Goal: Check status: Check status

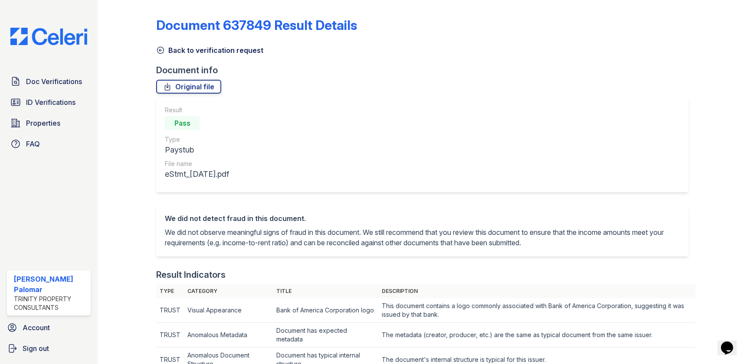
click at [214, 51] on link "Back to verification request" at bounding box center [209, 50] width 107 height 10
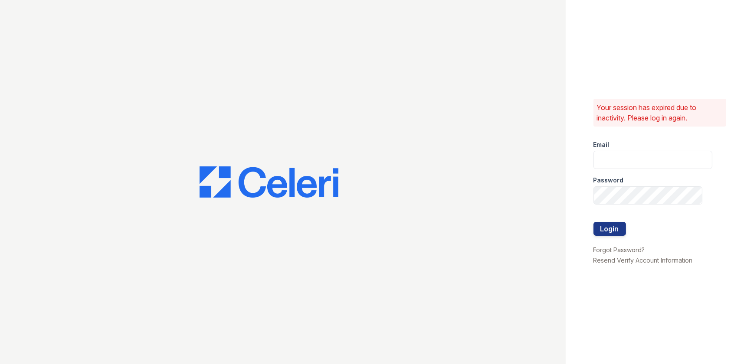
type input "gsencionpalomar@trinity-pm.com"
click at [602, 230] on button "Login" at bounding box center [609, 229] width 33 height 14
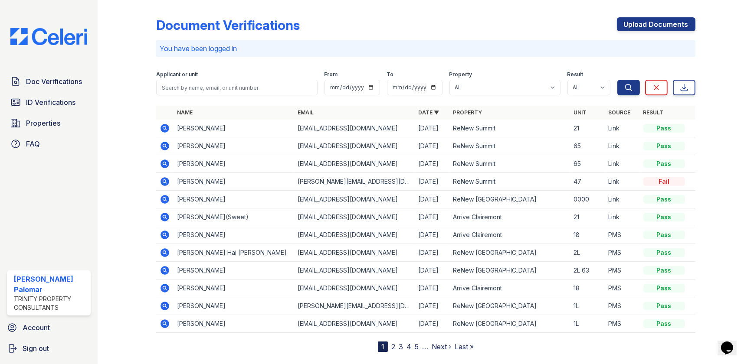
click at [163, 182] on icon at bounding box center [165, 181] width 10 height 10
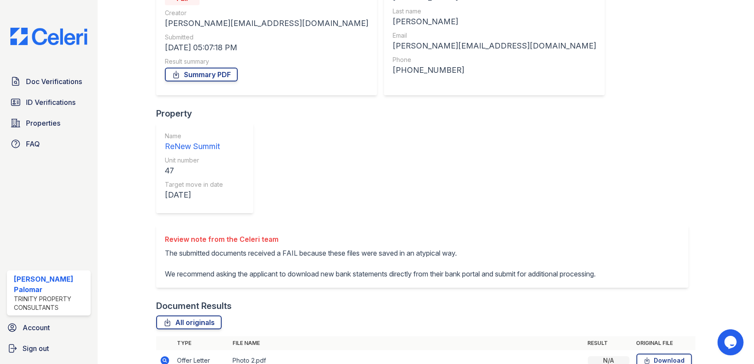
scroll to position [107, 0]
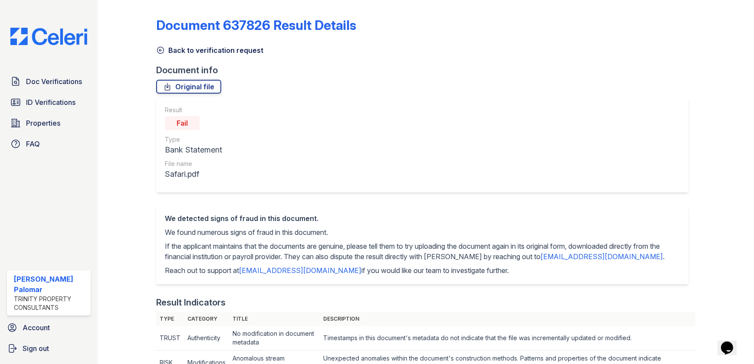
click at [195, 47] on link "Back to verification request" at bounding box center [209, 50] width 107 height 10
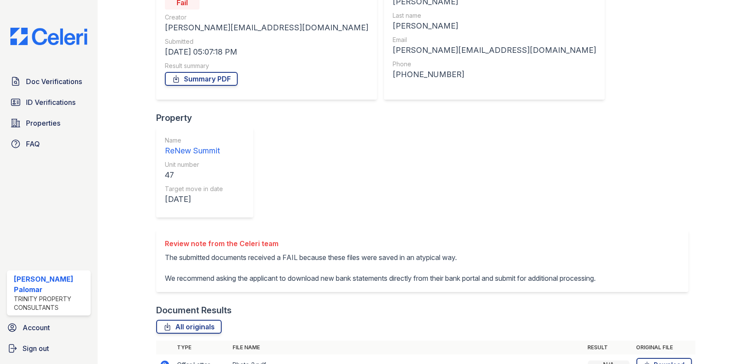
scroll to position [107, 0]
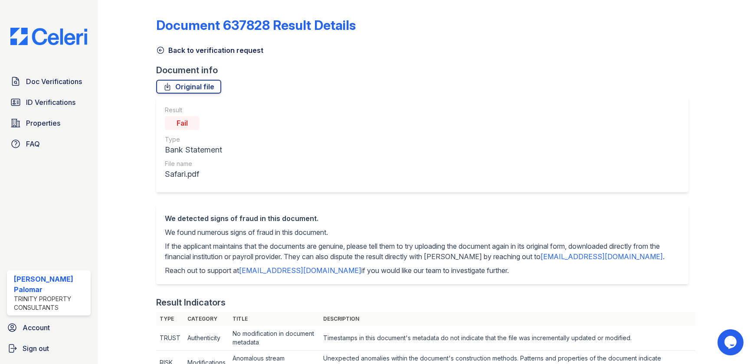
click at [190, 47] on link "Back to verification request" at bounding box center [209, 50] width 107 height 10
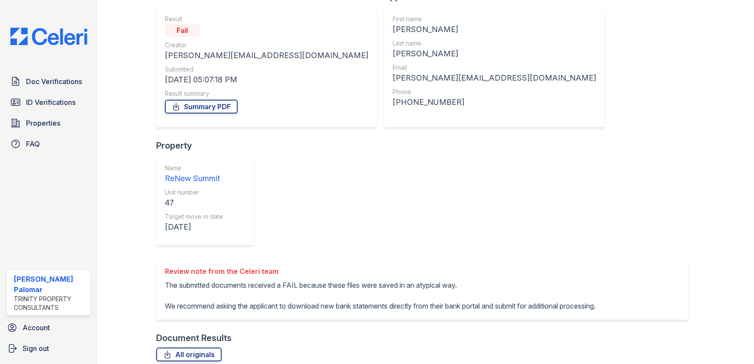
scroll to position [107, 0]
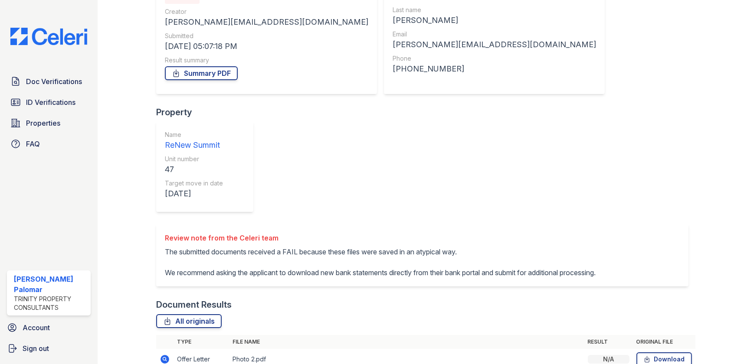
click at [164, 354] on icon at bounding box center [165, 359] width 10 height 10
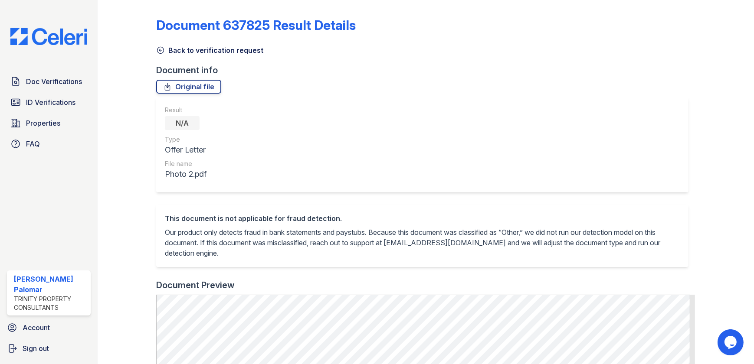
click at [222, 52] on link "Back to verification request" at bounding box center [209, 50] width 107 height 10
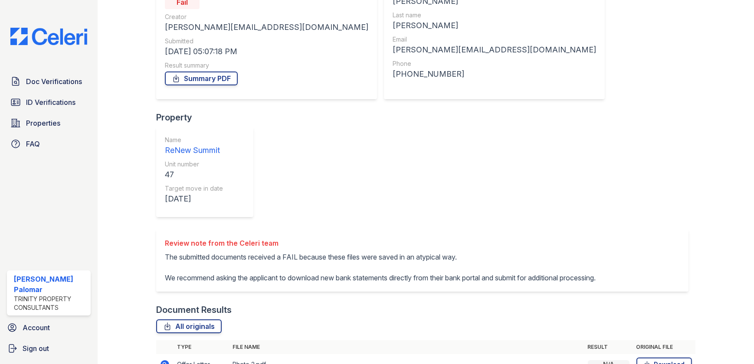
scroll to position [107, 0]
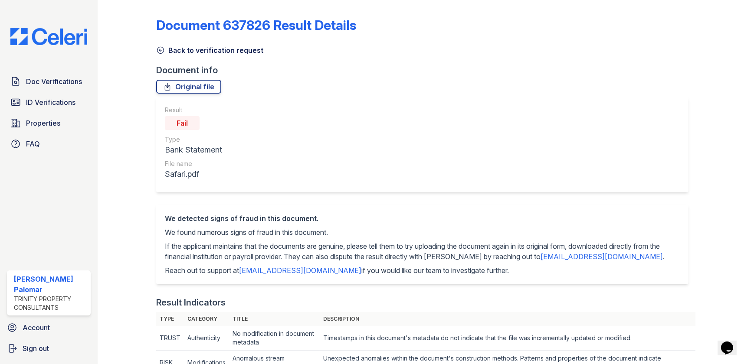
click at [182, 54] on link "Back to verification request" at bounding box center [209, 50] width 107 height 10
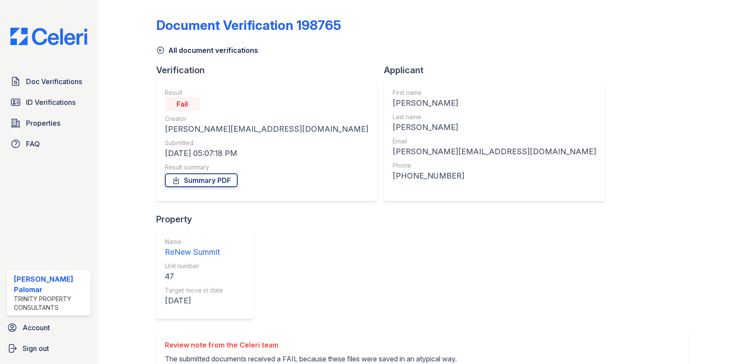
click at [184, 52] on link "All document verifications" at bounding box center [207, 50] width 102 height 10
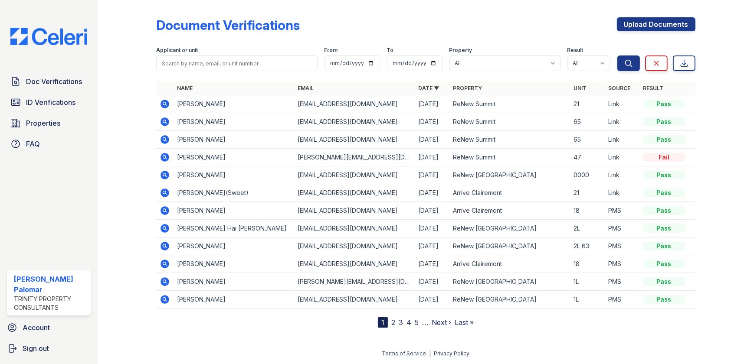
click at [388, 323] on nav "1 2 3 4 5 … Next › Last »" at bounding box center [426, 322] width 96 height 10
click at [391, 321] on link "2" at bounding box center [393, 322] width 4 height 9
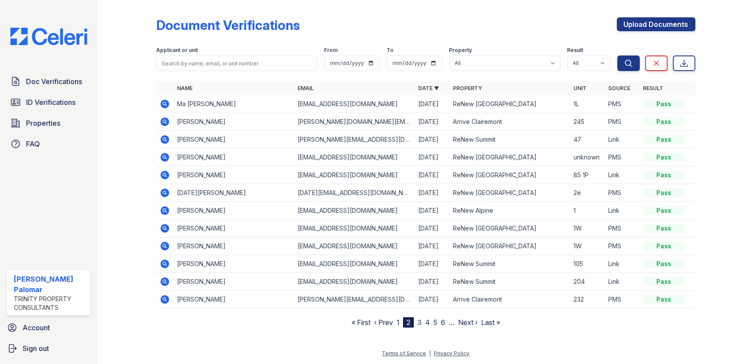
click at [167, 138] on icon at bounding box center [165, 139] width 9 height 9
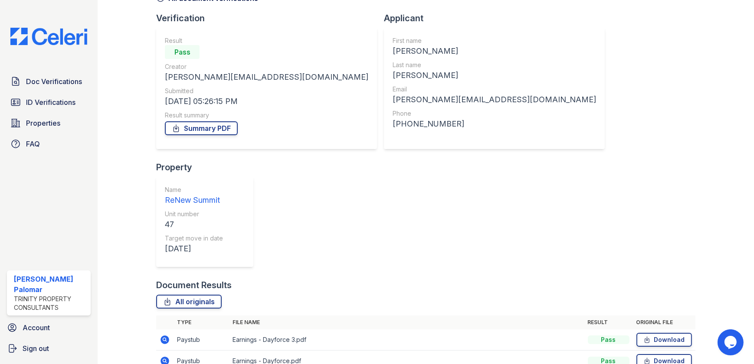
scroll to position [65, 0]
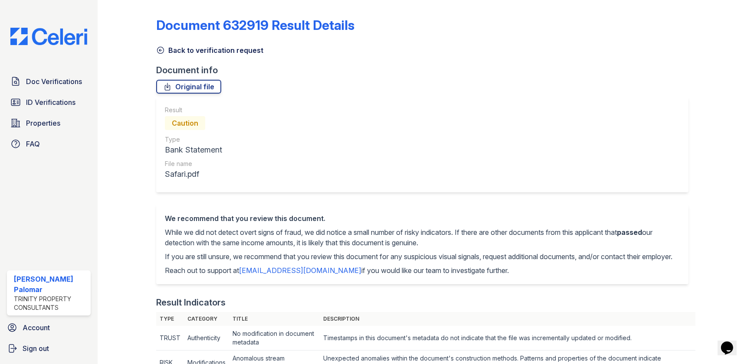
click at [171, 50] on link "Back to verification request" at bounding box center [209, 50] width 107 height 10
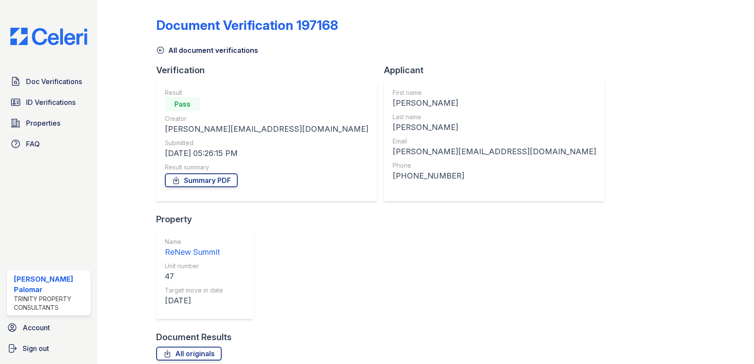
click at [164, 52] on icon at bounding box center [160, 50] width 9 height 9
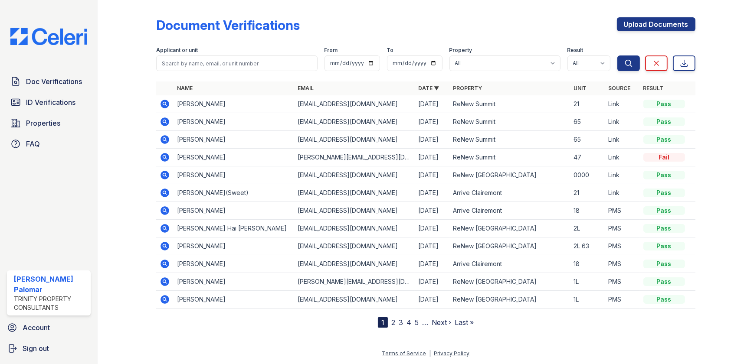
click at [392, 325] on link "2" at bounding box center [393, 322] width 4 height 9
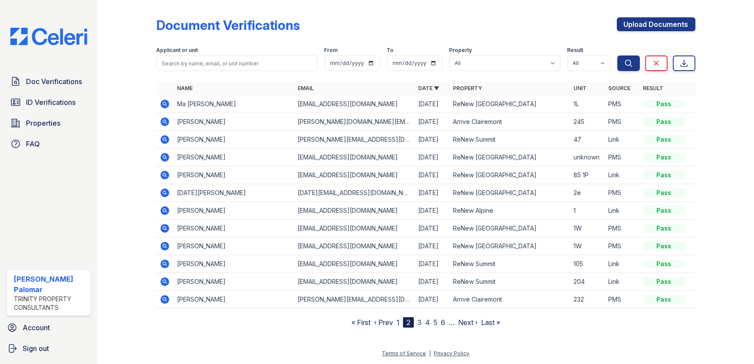
click at [399, 321] on link "1" at bounding box center [397, 322] width 3 height 9
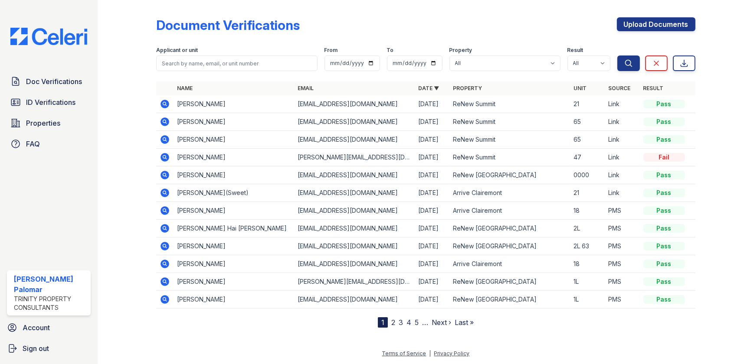
click at [163, 156] on icon at bounding box center [164, 157] width 2 height 2
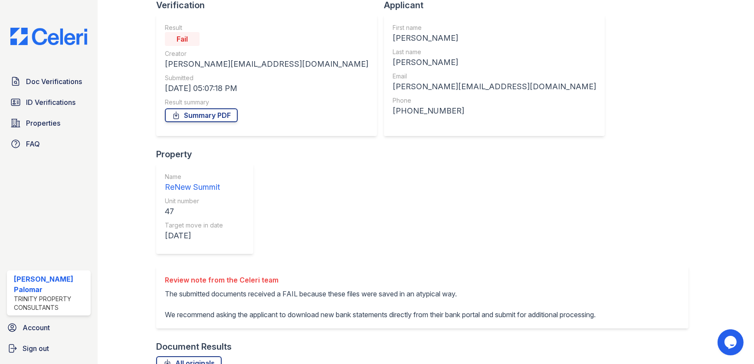
scroll to position [107, 0]
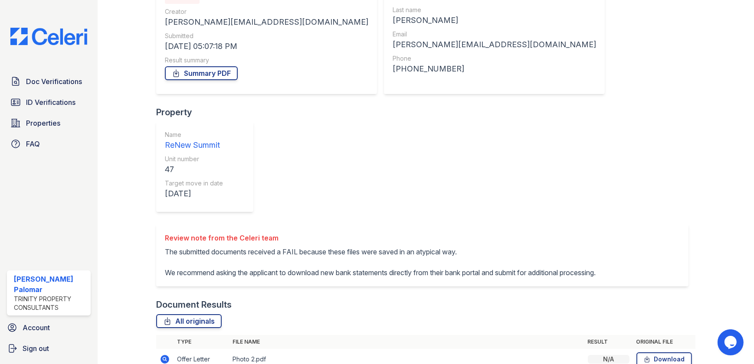
click at [164, 358] on icon at bounding box center [164, 359] width 2 height 2
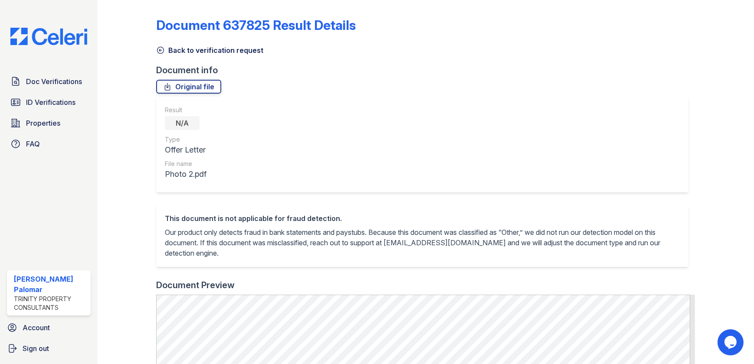
drag, startPoint x: 388, startPoint y: 0, endPoint x: 496, endPoint y: 216, distance: 242.0
click at [496, 216] on div "This document is not applicable for fraud detection." at bounding box center [422, 218] width 514 height 10
click at [196, 54] on link "Back to verification request" at bounding box center [209, 50] width 107 height 10
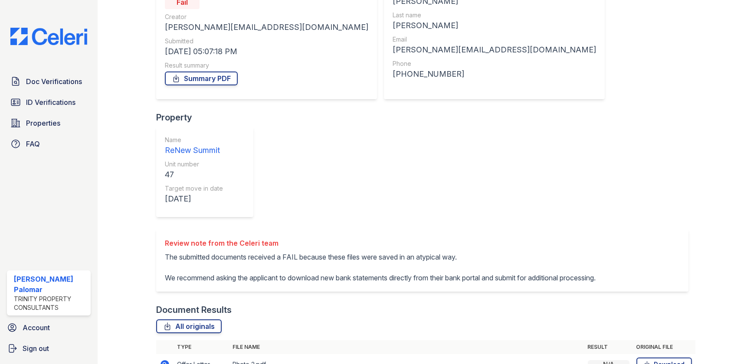
scroll to position [107, 0]
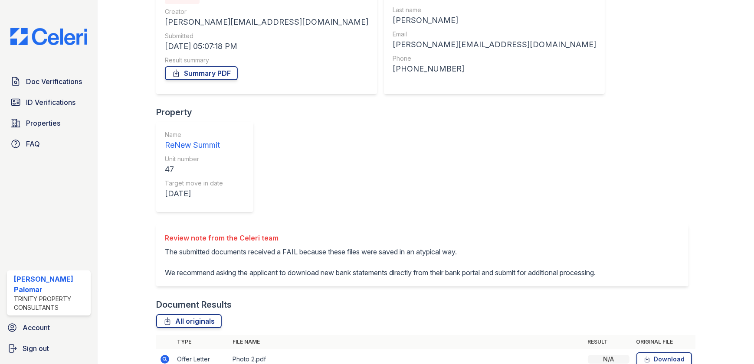
click at [166, 355] on icon at bounding box center [165, 359] width 9 height 9
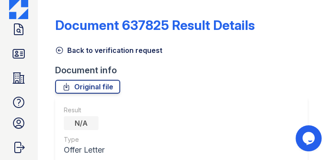
click at [148, 52] on link "Back to verification request" at bounding box center [108, 50] width 107 height 10
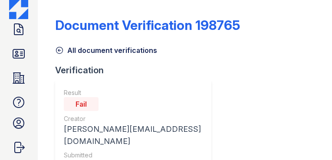
click at [115, 53] on link "All document verifications" at bounding box center [106, 50] width 102 height 10
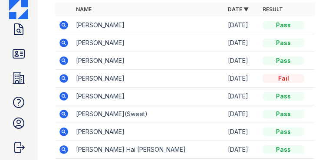
scroll to position [139, 0]
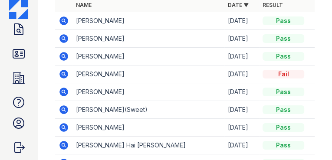
click at [66, 75] on icon at bounding box center [63, 74] width 9 height 9
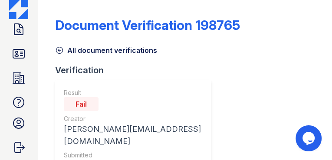
click at [138, 52] on link "All document verifications" at bounding box center [106, 50] width 102 height 10
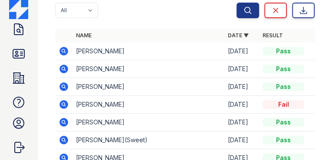
scroll to position [121, 0]
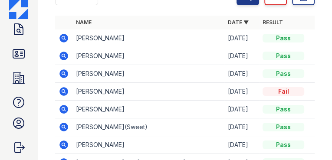
click at [66, 90] on icon at bounding box center [63, 91] width 9 height 9
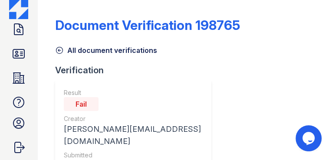
click at [118, 53] on link "All document verifications" at bounding box center [106, 50] width 102 height 10
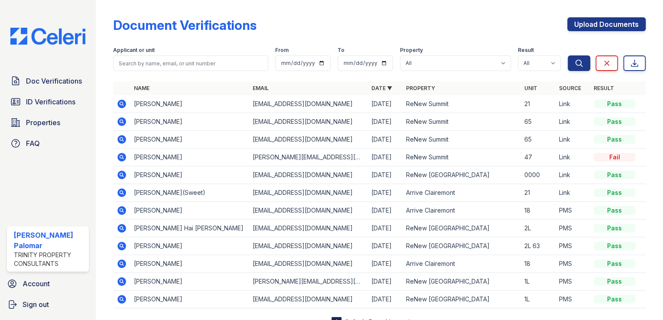
drag, startPoint x: 328, startPoint y: 0, endPoint x: 292, endPoint y: 40, distance: 53.7
click at [292, 40] on form "Applicant or unit From To Property All Arrive Clairemont ReNew Alpine ReNew [GE…" at bounding box center [379, 57] width 533 height 35
click at [119, 158] on icon at bounding box center [122, 157] width 9 height 9
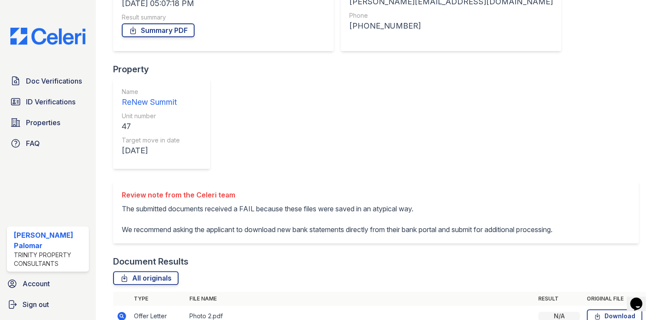
scroll to position [151, 0]
drag, startPoint x: 545, startPoint y: 217, endPoint x: 558, endPoint y: 278, distance: 62.4
drag, startPoint x: 558, startPoint y: 278, endPoint x: 547, endPoint y: 159, distance: 119.3
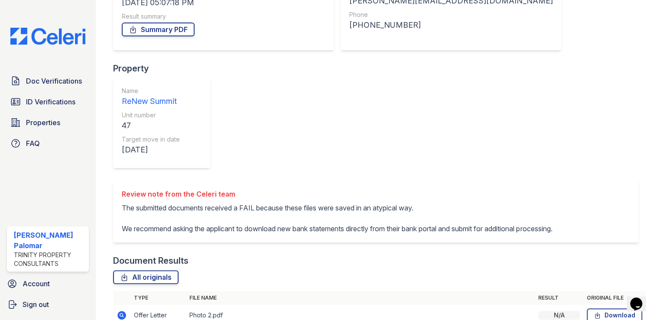
drag, startPoint x: 549, startPoint y: 231, endPoint x: 566, endPoint y: 229, distance: 16.5
drag, startPoint x: 562, startPoint y: 230, endPoint x: 535, endPoint y: 234, distance: 26.2
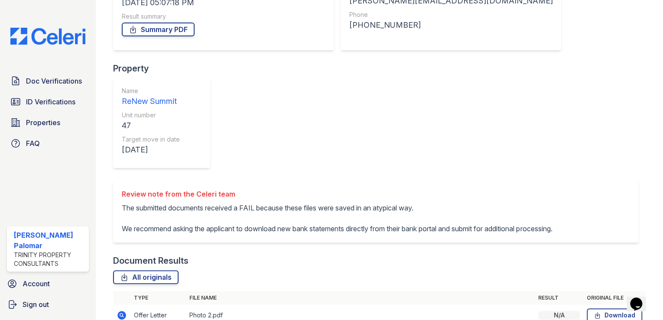
drag, startPoint x: 535, startPoint y: 234, endPoint x: 568, endPoint y: 248, distance: 35.5
drag, startPoint x: 567, startPoint y: 250, endPoint x: 530, endPoint y: 251, distance: 36.9
drag, startPoint x: 530, startPoint y: 251, endPoint x: 559, endPoint y: 271, distance: 35.1
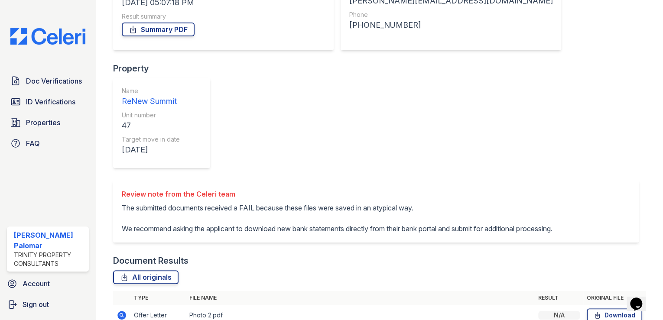
drag, startPoint x: 560, startPoint y: 271, endPoint x: 532, endPoint y: 271, distance: 28.2
click at [558, 122] on div "Document Verification 198765 All document verifications Verification Result Fai…" at bounding box center [379, 126] width 533 height 546
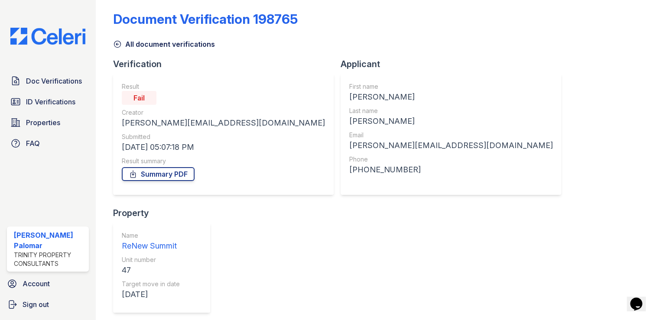
scroll to position [0, 0]
